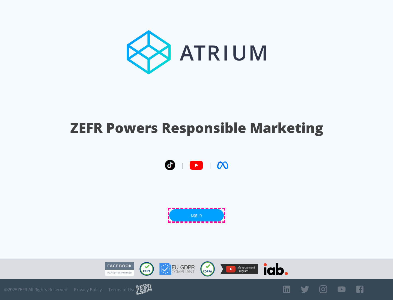
click at [197, 215] on link "Log In" at bounding box center [196, 215] width 55 height 12
